Goal: Navigation & Orientation: Find specific page/section

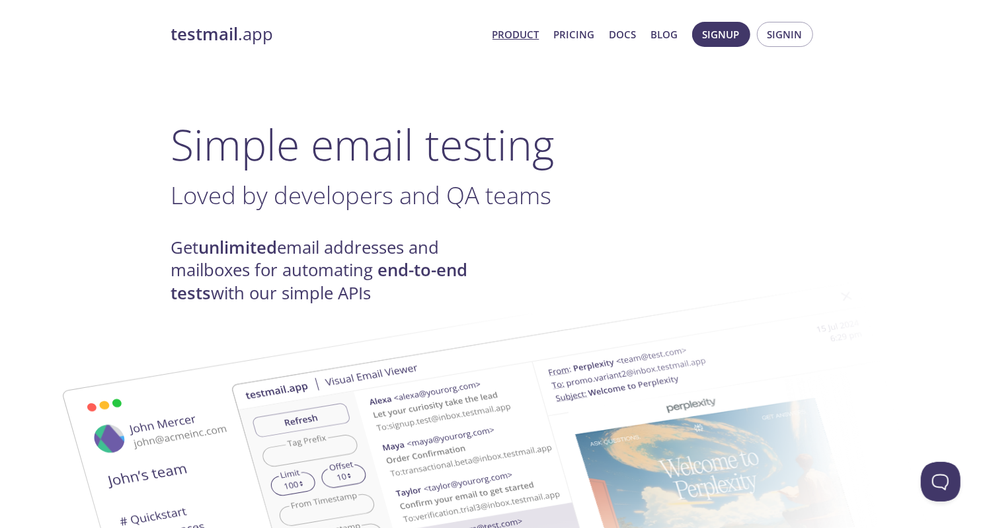
click at [907, 430] on img at bounding box center [587, 486] width 714 height 447
click at [568, 36] on link "Pricing" at bounding box center [574, 34] width 41 height 17
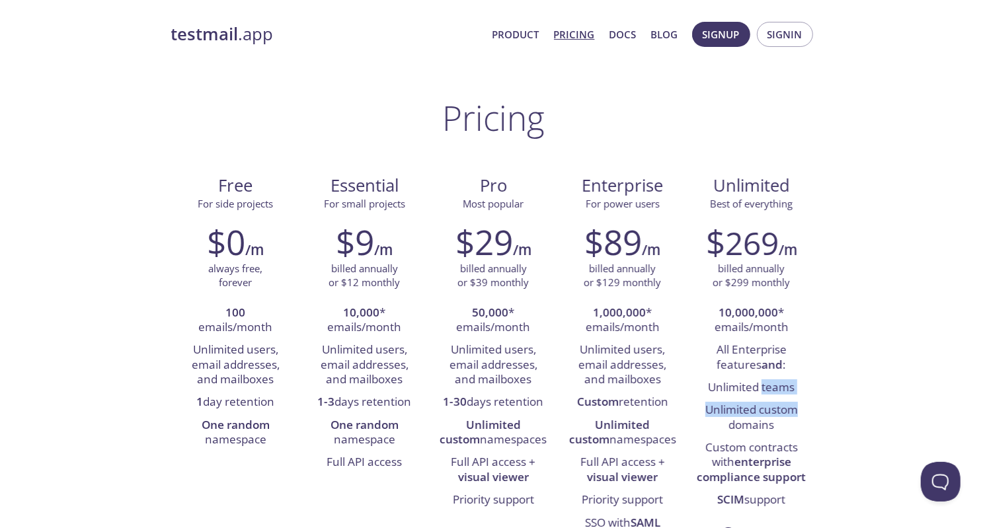
click at [612, 40] on link "Docs" at bounding box center [622, 34] width 27 height 17
